Goal: Use online tool/utility: Utilize a website feature to perform a specific function

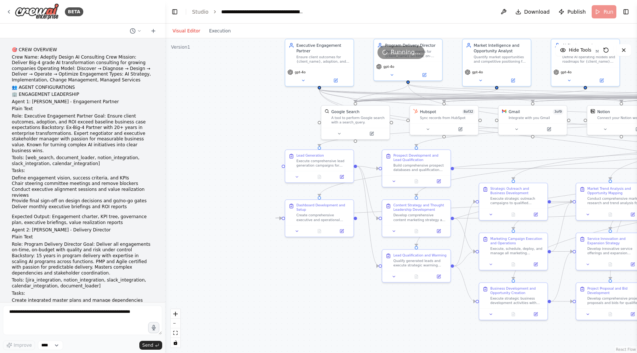
scroll to position [11502, 0]
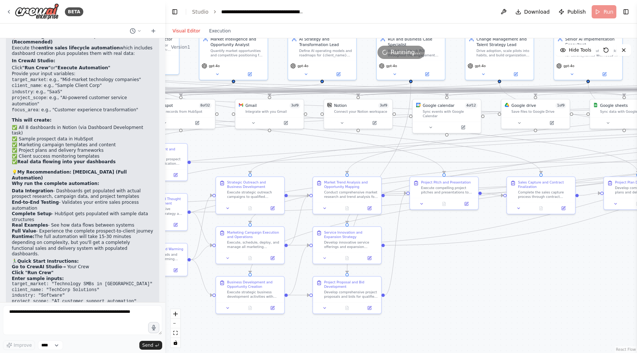
drag, startPoint x: 263, startPoint y: 121, endPoint x: 0, endPoint y: 115, distance: 263.3
click at [0, 115] on div "BETA 🎯 CREW OVERVIEW Crew Name: Adeptly Design AI Consulting Crew Mission: Deli…" at bounding box center [318, 176] width 637 height 353
drag, startPoint x: 0, startPoint y: 115, endPoint x: 316, endPoint y: 176, distance: 322.1
click at [316, 177] on div "BETA 🎯 CREW OVERVIEW Crew Name: Adeptly Design AI Consulting Crew Mission: Deli…" at bounding box center [318, 176] width 637 height 353
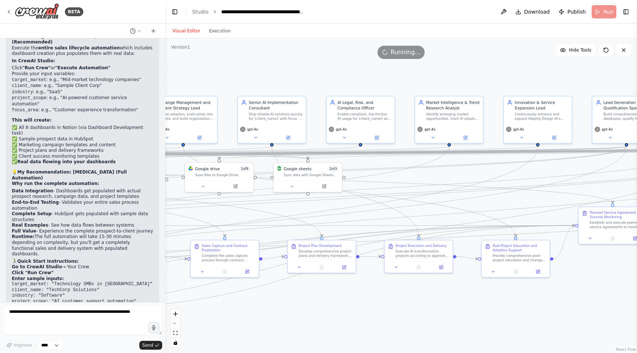
drag, startPoint x: 316, startPoint y: 175, endPoint x: 0, endPoint y: 243, distance: 323.5
click at [0, 243] on div "BETA 🎯 CREW OVERVIEW Crew Name: Adeptly Design AI Consulting Crew Mission: Deli…" at bounding box center [318, 176] width 637 height 353
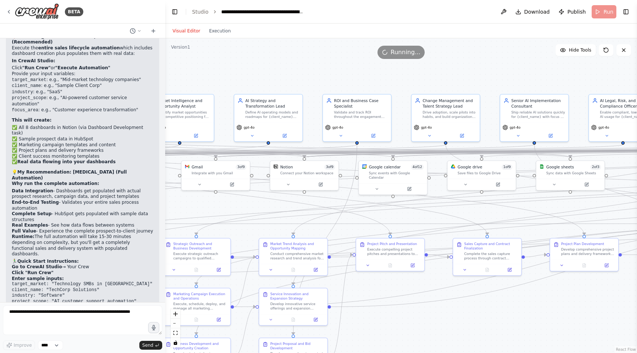
drag, startPoint x: 234, startPoint y: 77, endPoint x: 497, endPoint y: 71, distance: 263.0
click at [497, 71] on div ".deletable-edge-delete-btn { width: 20px; height: 20px; border: 0px solid #ffff…" at bounding box center [401, 195] width 472 height 315
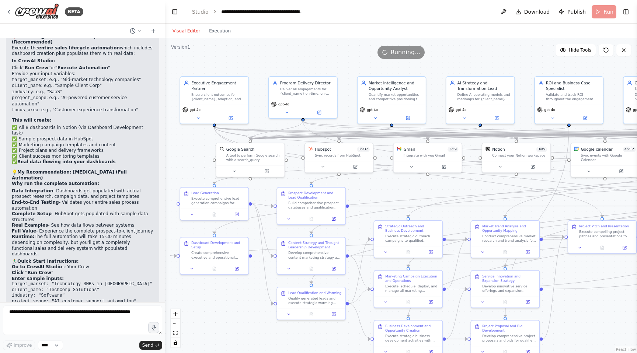
drag, startPoint x: 285, startPoint y: 65, endPoint x: 497, endPoint y: 47, distance: 212.0
click at [497, 47] on div "Version 1 Hide Tools .deletable-edge-delete-btn { width: 20px; height: 20px; bo…" at bounding box center [401, 195] width 472 height 315
drag, startPoint x: 336, startPoint y: 50, endPoint x: 305, endPoint y: 52, distance: 31.4
click at [305, 52] on div "Running..." at bounding box center [401, 52] width 472 height 13
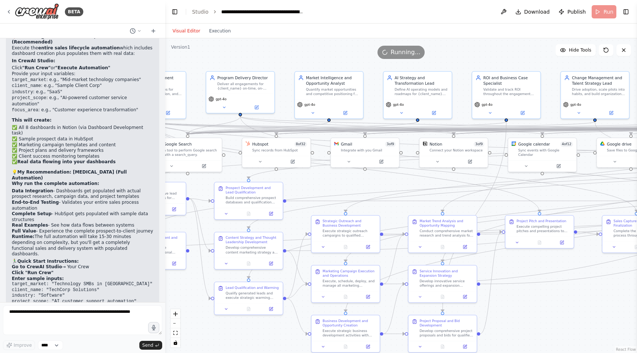
drag, startPoint x: 340, startPoint y: 69, endPoint x: 229, endPoint y: 67, distance: 110.6
click at [229, 67] on div ".deletable-edge-delete-btn { width: 20px; height: 20px; border: 0px solid #ffff…" at bounding box center [401, 195] width 472 height 315
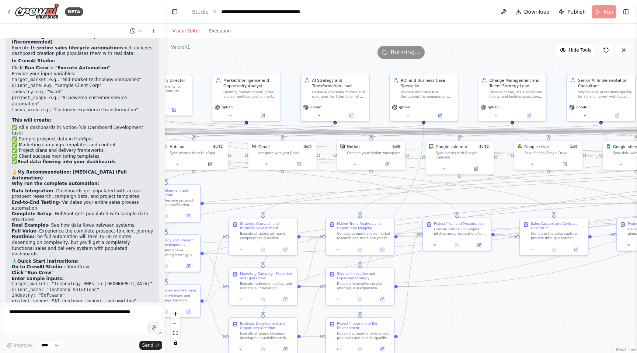
drag, startPoint x: 307, startPoint y: 64, endPoint x: 273, endPoint y: 64, distance: 34.3
click at [273, 64] on div ".deletable-edge-delete-btn { width: 20px; height: 20px; border: 0px solid #ffff…" at bounding box center [401, 195] width 472 height 315
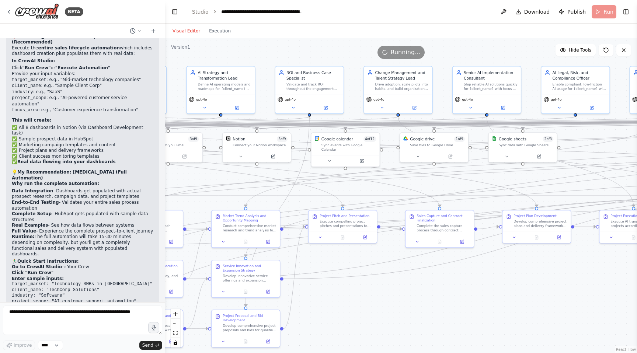
drag, startPoint x: 478, startPoint y: 64, endPoint x: 364, endPoint y: 56, distance: 114.5
click at [364, 56] on div "Version 1 Hide Tools .deletable-edge-delete-btn { width: 20px; height: 20px; bo…" at bounding box center [401, 195] width 472 height 315
click at [607, 11] on header "**********" at bounding box center [401, 12] width 472 height 24
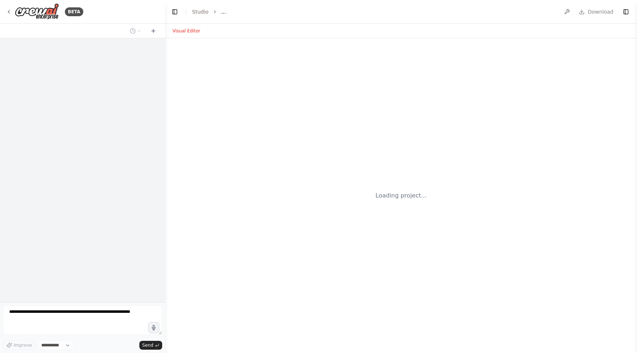
select select "****"
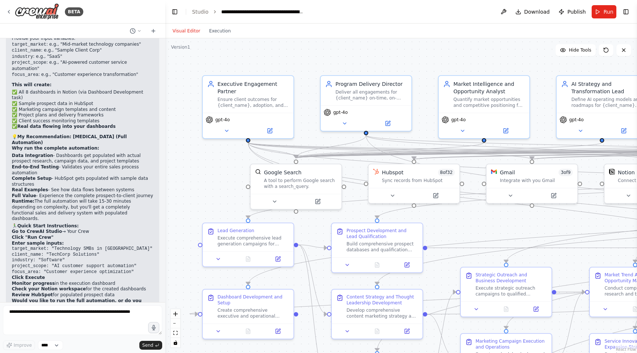
scroll to position [11502, 0]
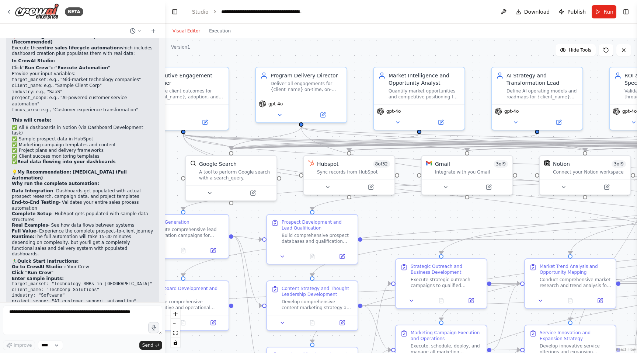
drag, startPoint x: 487, startPoint y: 227, endPoint x: 422, endPoint y: 219, distance: 65.4
click at [422, 219] on div ".deletable-edge-delete-btn { width: 20px; height: 20px; border: 0px solid #ffff…" at bounding box center [401, 195] width 472 height 315
click at [603, 11] on button "Run" at bounding box center [604, 11] width 25 height 13
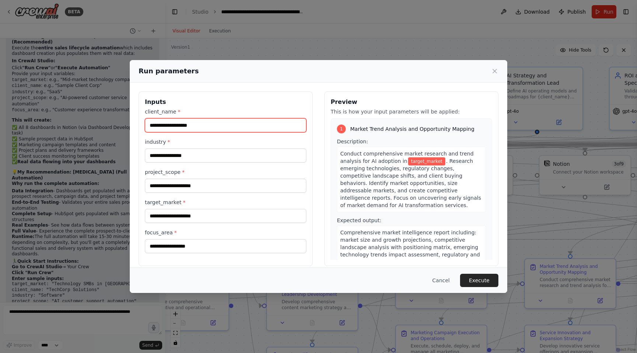
click at [207, 125] on input "client_name *" at bounding box center [225, 125] width 161 height 14
click at [296, 41] on div "Run parameters Inputs client_name * industry * project_scope * target_market * …" at bounding box center [318, 176] width 637 height 353
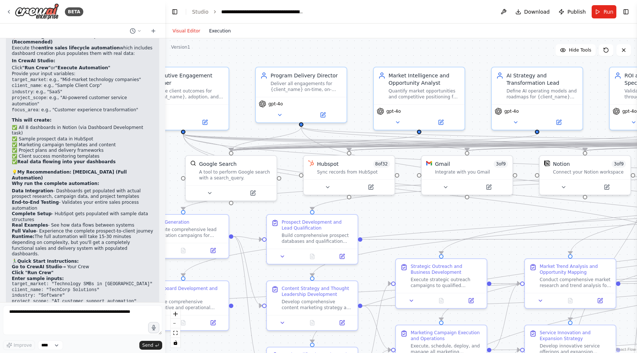
click at [227, 32] on button "Execution" at bounding box center [220, 31] width 31 height 9
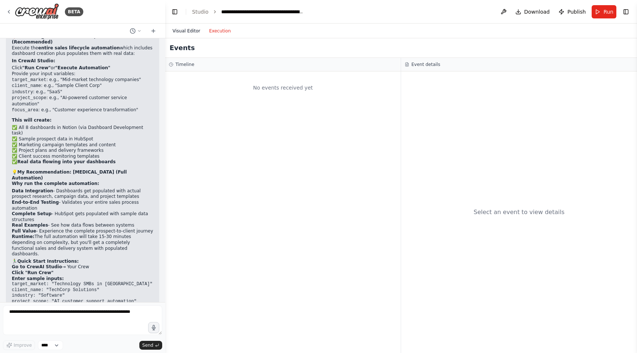
click at [186, 31] on button "Visual Editor" at bounding box center [186, 31] width 37 height 9
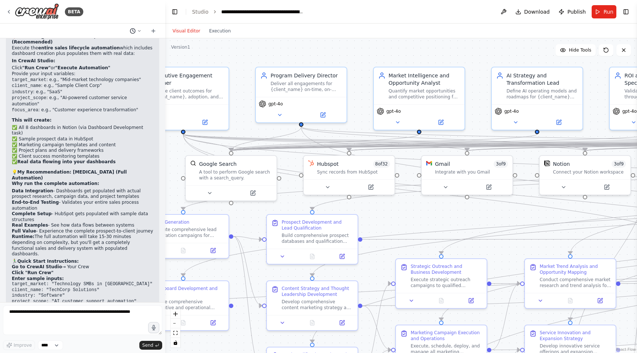
click at [131, 31] on icon at bounding box center [133, 31] width 6 height 6
click at [131, 31] on div at bounding box center [82, 176] width 165 height 353
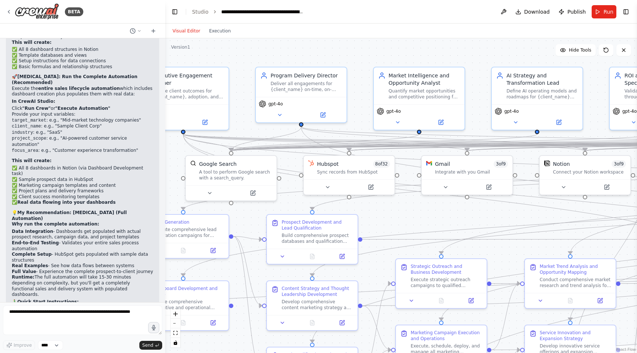
scroll to position [11460, 0]
drag, startPoint x: 55, startPoint y: 245, endPoint x: 94, endPoint y: 245, distance: 39.8
click at [74, 312] on textarea at bounding box center [82, 320] width 159 height 29
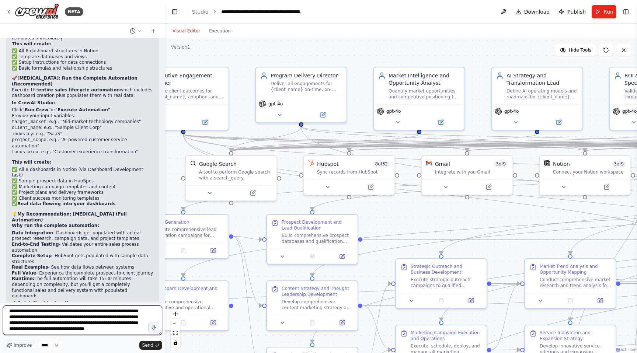
scroll to position [3, 0]
type textarea "**********"
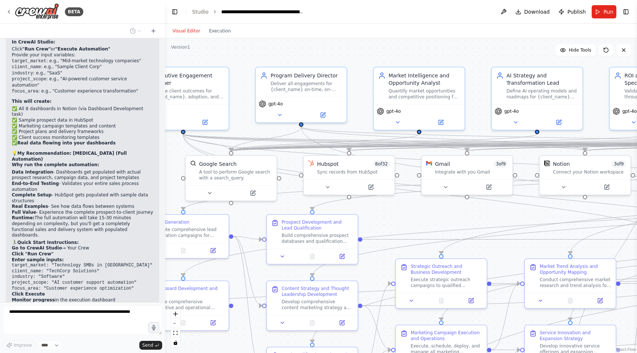
scroll to position [11569, 0]
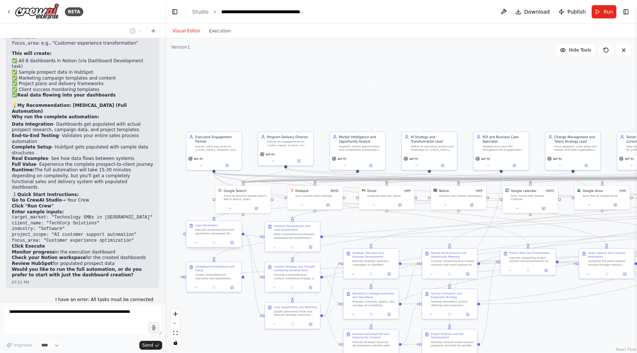
click at [206, 236] on div "Lead Generation Execute comprehensive lead generation campaigns for {target_mar…" at bounding box center [213, 229] width 55 height 17
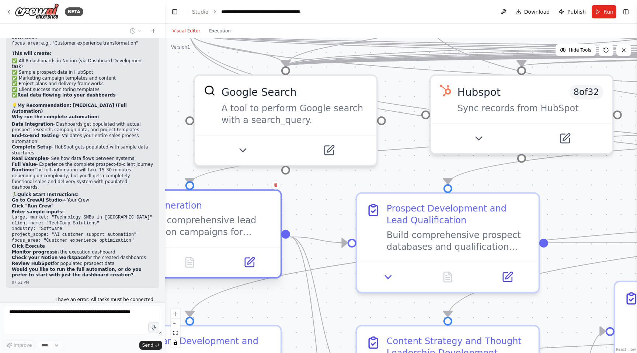
click at [225, 234] on div "Execute comprehensive lead generation campaigns for {target_market} AI transfor…" at bounding box center [200, 227] width 143 height 24
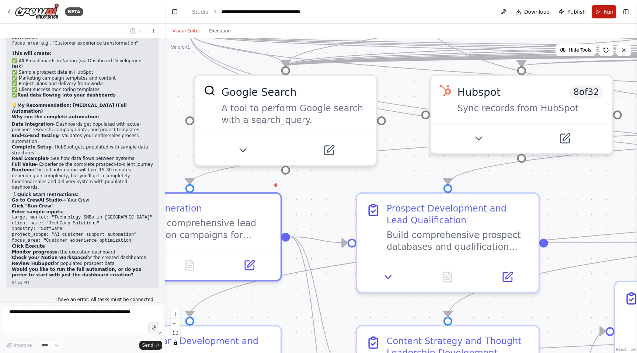
click at [603, 14] on button "Run" at bounding box center [604, 11] width 25 height 13
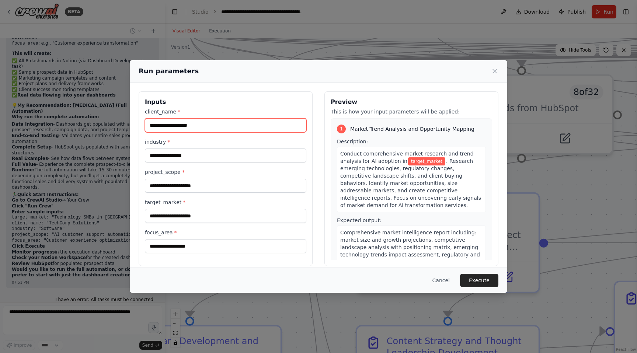
click at [216, 125] on input "client_name *" at bounding box center [225, 125] width 161 height 14
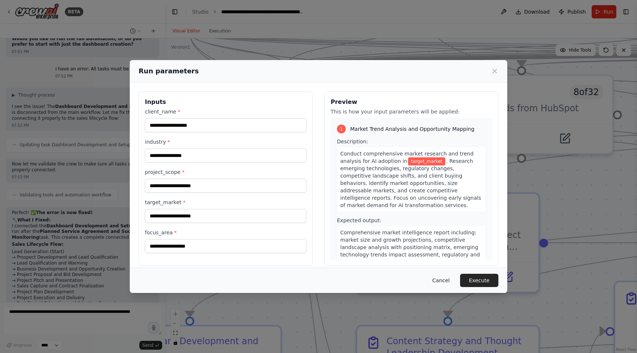
click at [444, 278] on button "Cancel" at bounding box center [441, 280] width 29 height 13
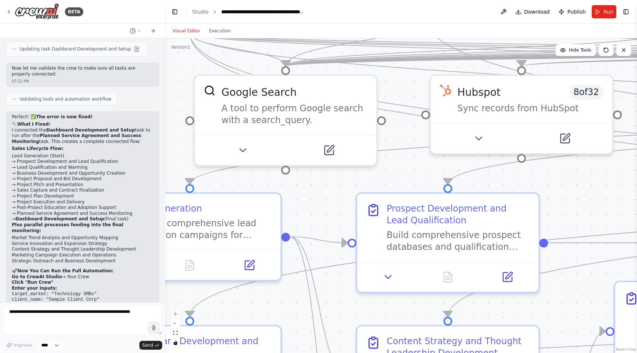
scroll to position [11922, 0]
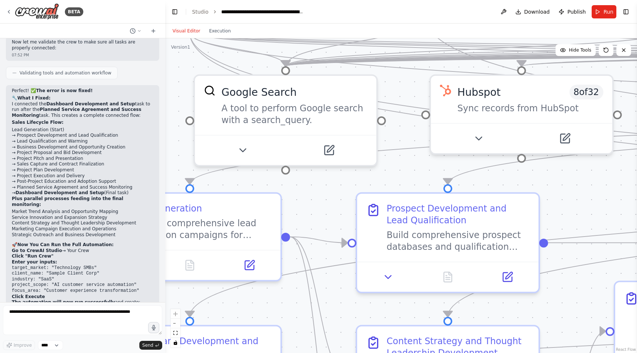
drag, startPoint x: 55, startPoint y: 209, endPoint x: 162, endPoint y: 208, distance: 106.9
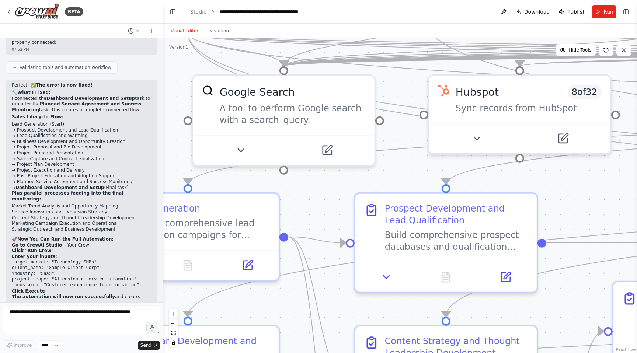
click at [163, 209] on div at bounding box center [161, 176] width 3 height 353
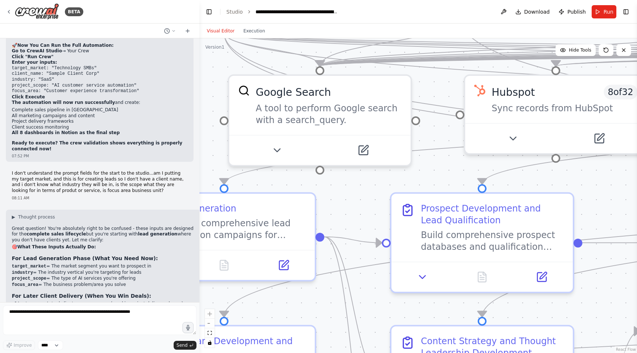
scroll to position [10827, 0]
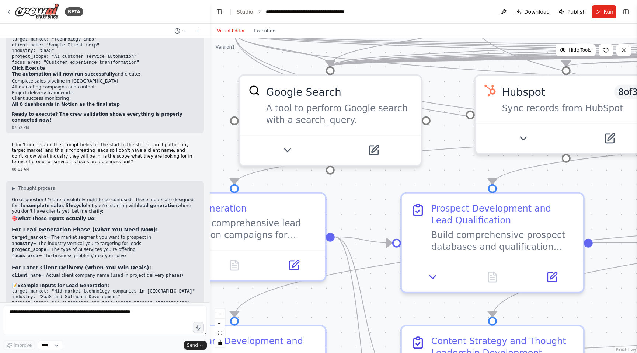
drag, startPoint x: 162, startPoint y: 154, endPoint x: 210, endPoint y: 152, distance: 47.6
click at [210, 152] on div "BETA 🎯 CREW OVERVIEW Crew Name: Adeptly Design AI Consulting Crew Mission: Deli…" at bounding box center [318, 176] width 637 height 353
drag, startPoint x: 54, startPoint y: 208, endPoint x: 164, endPoint y: 206, distance: 110.3
copy code "Growing companies with 100-1000 employees"
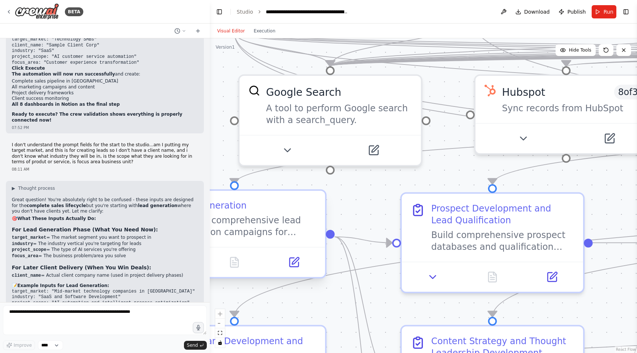
click at [255, 234] on div "Execute comprehensive lead generation campaigns for {target_market} AI transfor…" at bounding box center [244, 227] width 143 height 24
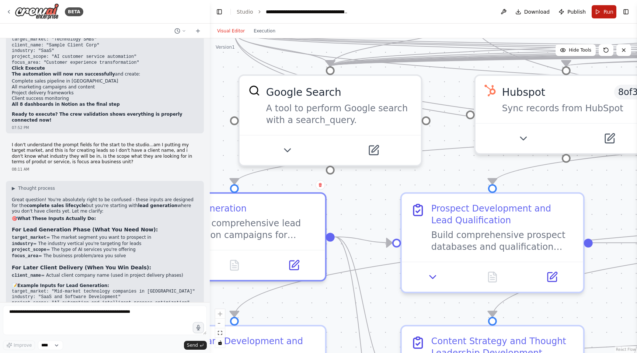
click at [604, 7] on button "Run" at bounding box center [604, 11] width 25 height 13
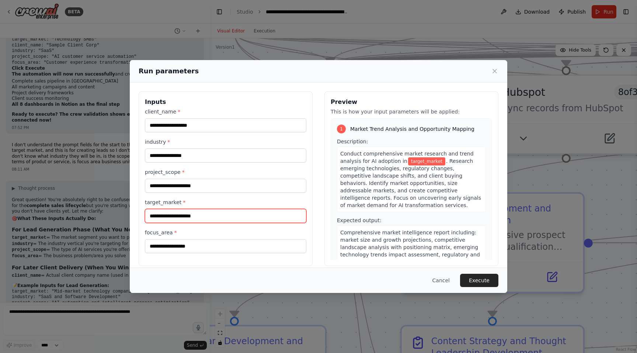
click at [185, 216] on input "target_market *" at bounding box center [225, 216] width 161 height 14
paste input "**********"
type input "**********"
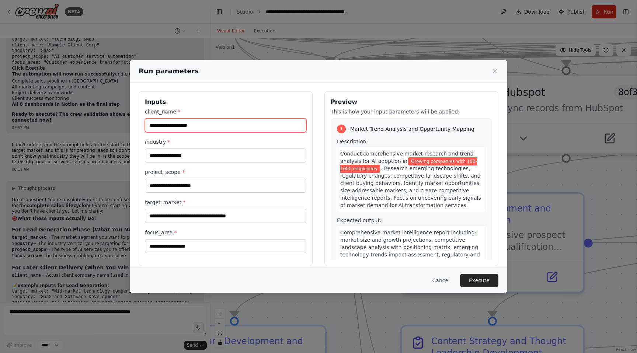
click at [166, 124] on input "client_name *" at bounding box center [225, 125] width 161 height 14
type input "**********"
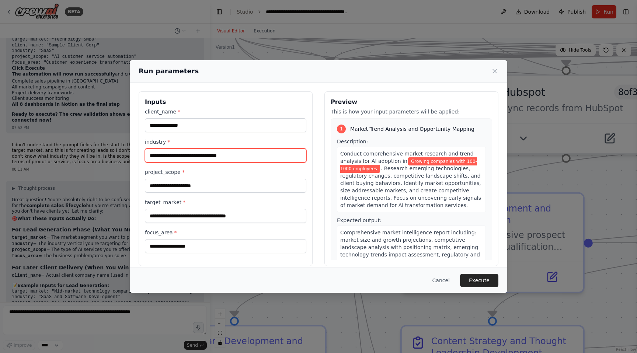
type input "**********"
drag, startPoint x: 195, startPoint y: 73, endPoint x: 275, endPoint y: 85, distance: 80.9
click at [275, 85] on div "**********" at bounding box center [319, 176] width 378 height 233
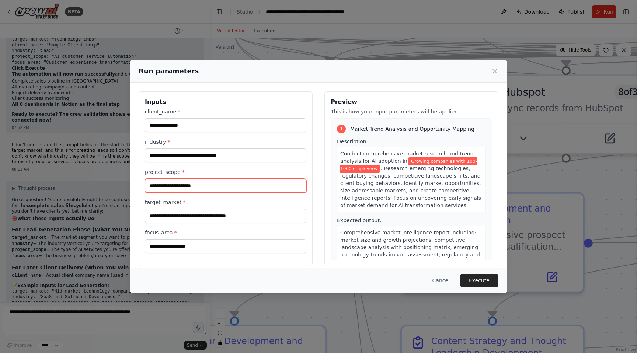
click at [185, 188] on input "project_scope *" at bounding box center [225, 186] width 161 height 14
type input "**********"
click at [249, 204] on label "target_market *" at bounding box center [225, 202] width 161 height 7
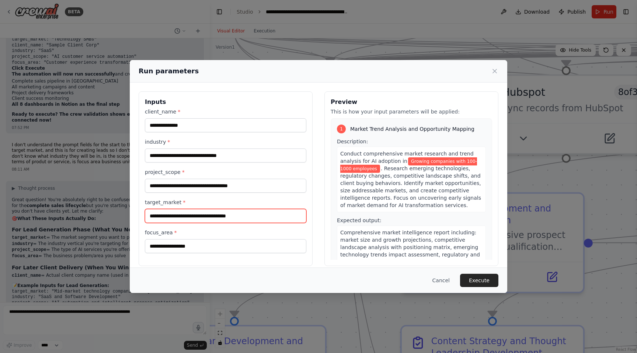
click at [249, 209] on input "**********" at bounding box center [225, 216] width 161 height 14
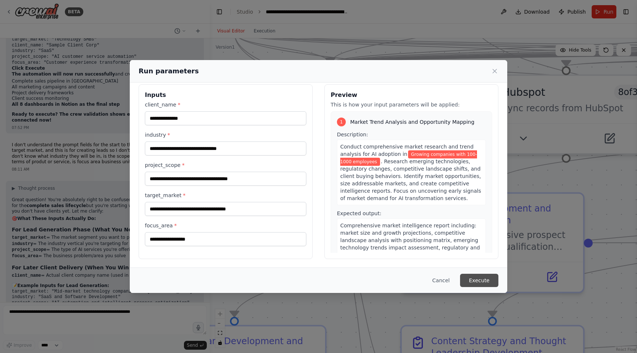
click at [477, 279] on button "Execute" at bounding box center [479, 280] width 38 height 13
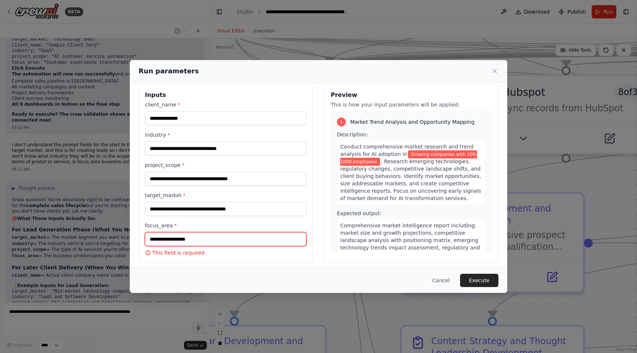
click at [195, 236] on input "focus_area *" at bounding box center [225, 239] width 161 height 14
type input "**********"
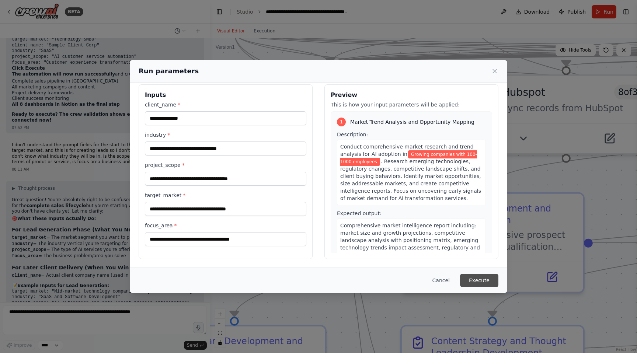
click at [470, 279] on button "Execute" at bounding box center [479, 280] width 38 height 13
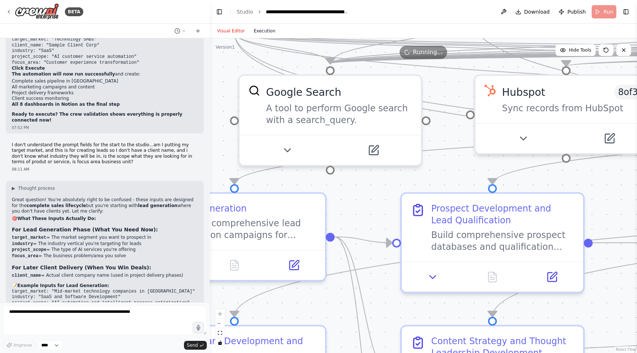
click at [262, 27] on button "Execution" at bounding box center [264, 31] width 31 height 9
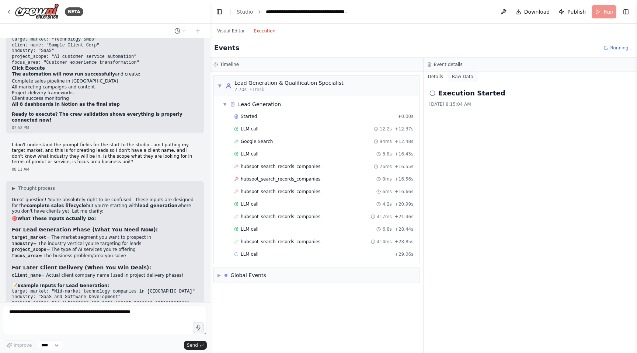
click at [469, 75] on button "Raw Data" at bounding box center [463, 77] width 30 height 10
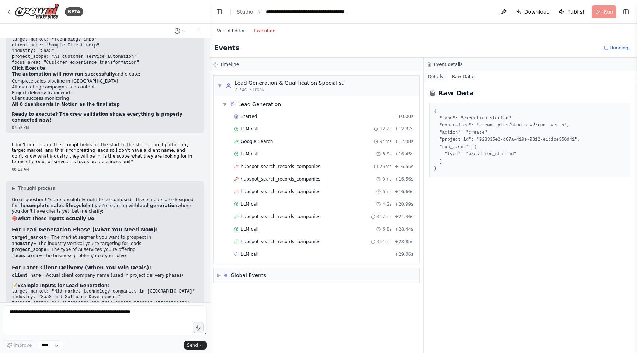
click at [438, 76] on button "Details" at bounding box center [436, 77] width 24 height 10
